Goal: Task Accomplishment & Management: Manage account settings

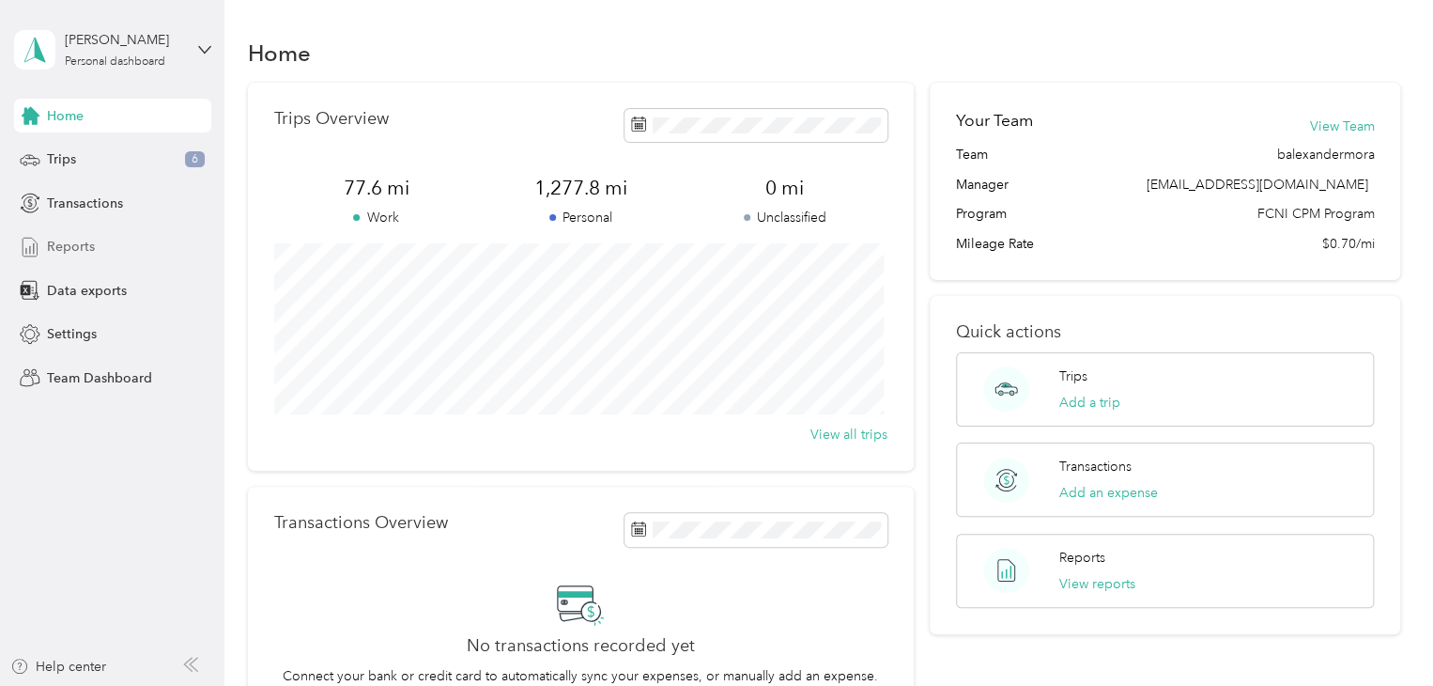
click at [79, 237] on span "Reports" at bounding box center [71, 247] width 48 height 20
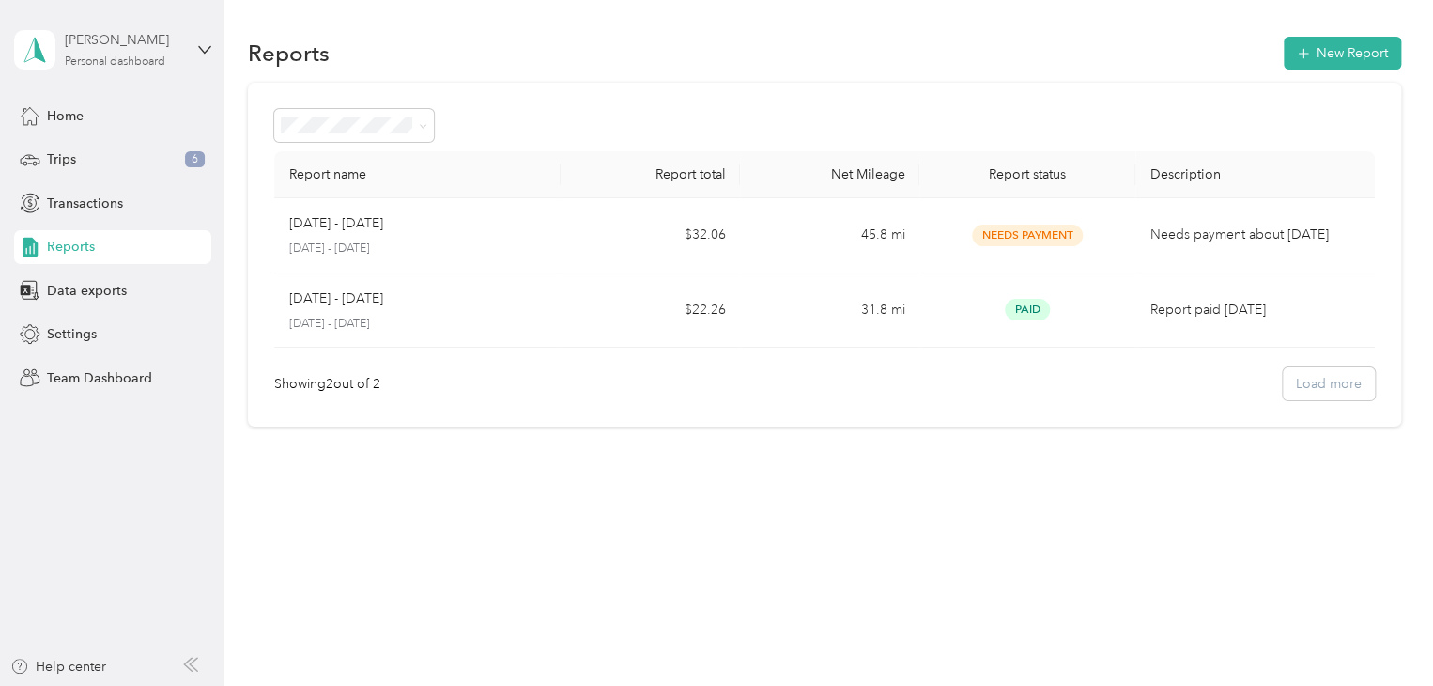
click at [98, 35] on div "[PERSON_NAME]" at bounding box center [123, 40] width 117 height 20
click at [113, 150] on div "Team dashboard" at bounding box center [80, 152] width 101 height 20
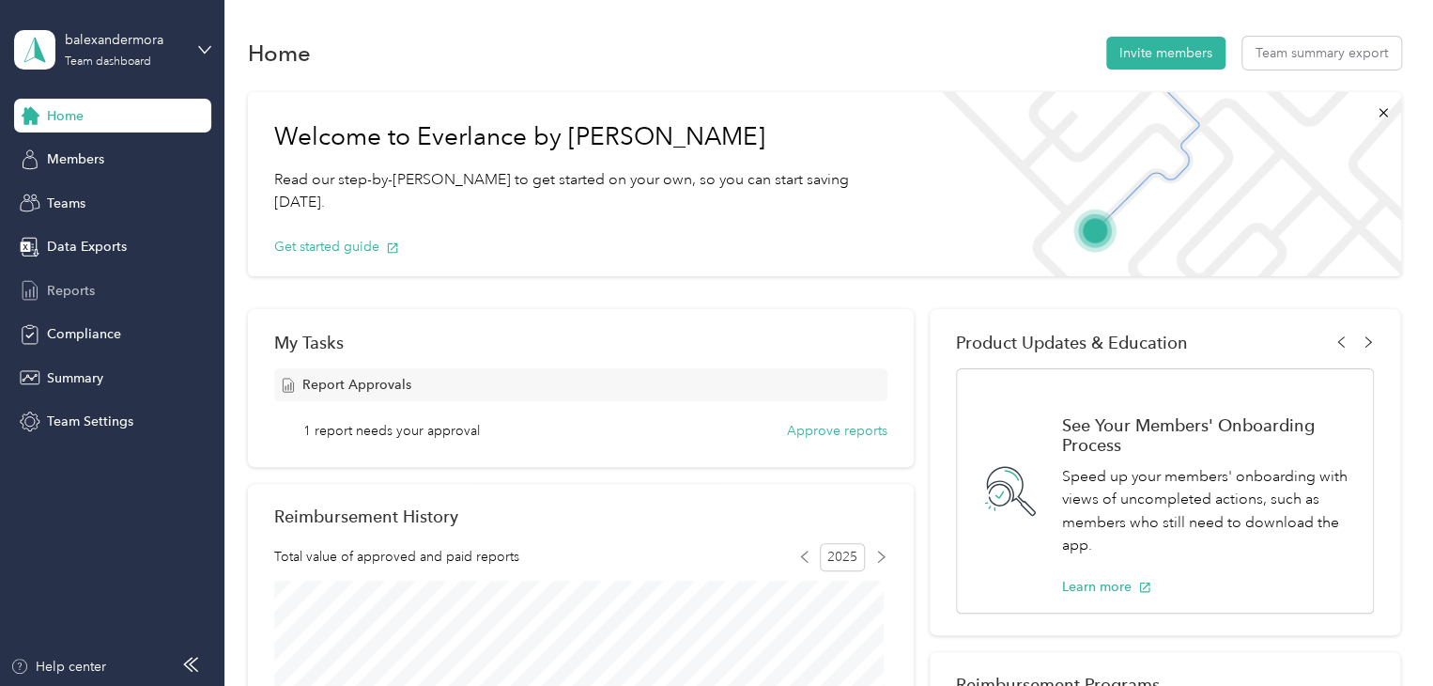
click at [53, 298] on span "Reports" at bounding box center [71, 291] width 48 height 20
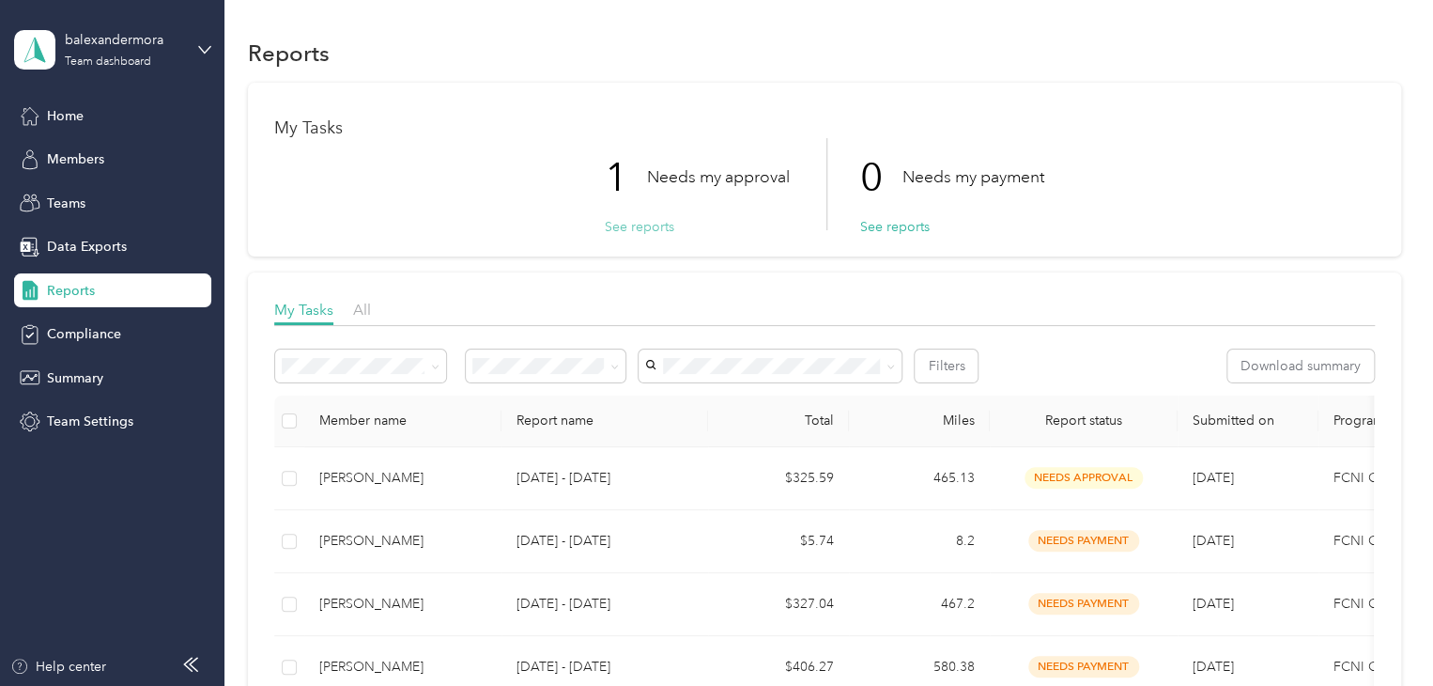
click at [616, 233] on button "See reports" at bounding box center [640, 227] width 70 height 20
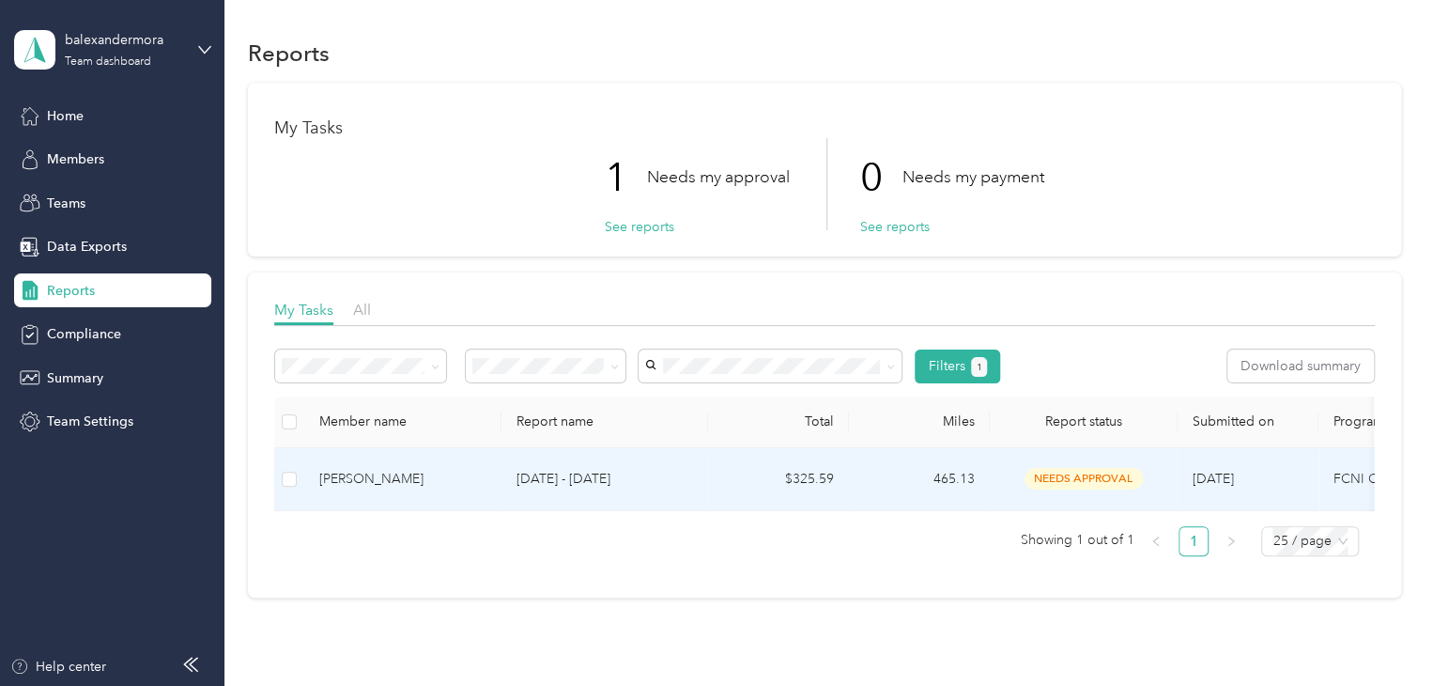
click at [554, 484] on p "[DATE] - [DATE]" at bounding box center [605, 479] width 177 height 21
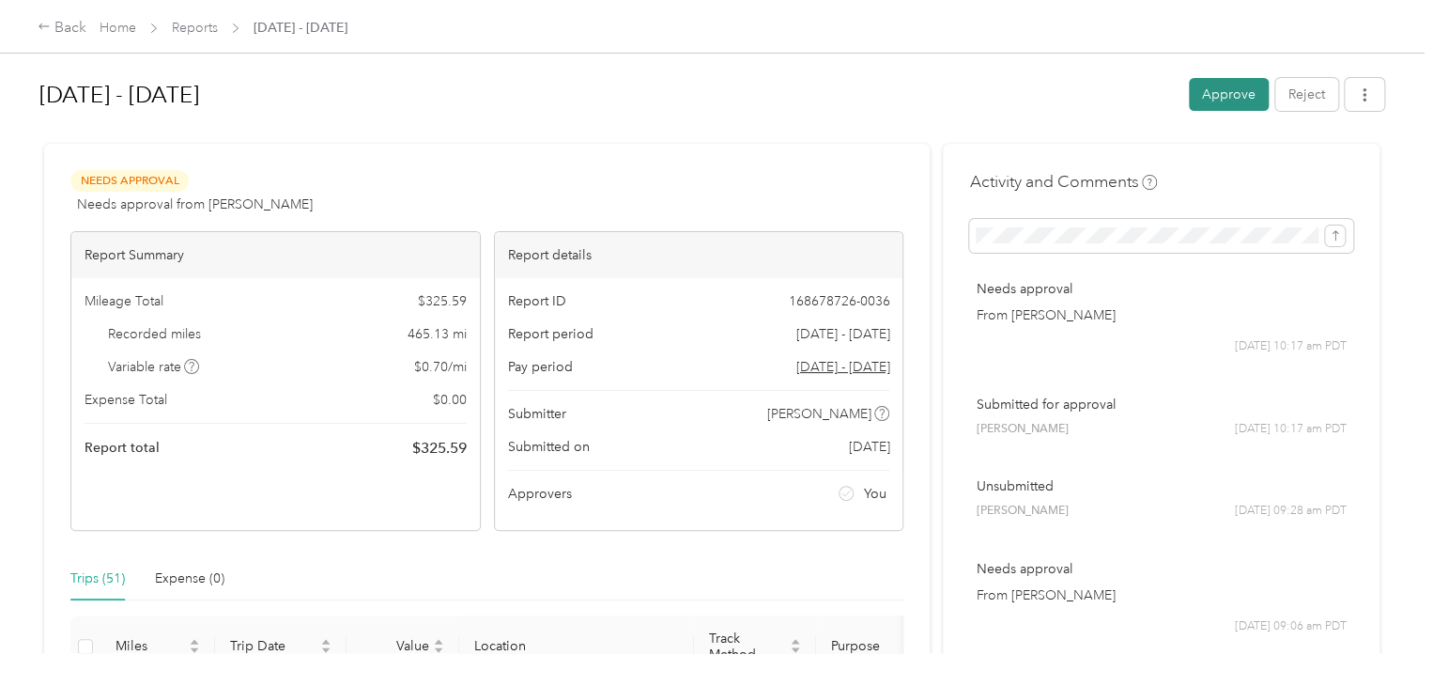
click at [1206, 90] on button "Approve" at bounding box center [1229, 94] width 80 height 33
